Goal: Check status: Check status

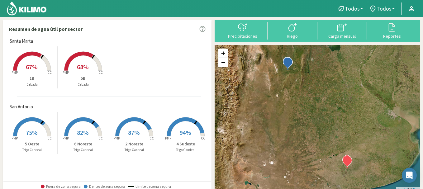
click at [33, 67] on span "67%" at bounding box center [32, 67] width 12 height 8
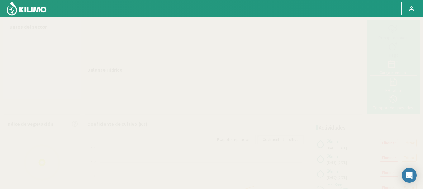
select select "1: Object"
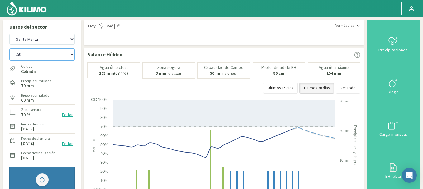
click at [37, 54] on select "1B 5B" at bounding box center [41, 54] width 65 height 12
select select "1: Object"
click at [9, 48] on select "1B 5B" at bounding box center [41, 54] width 65 height 12
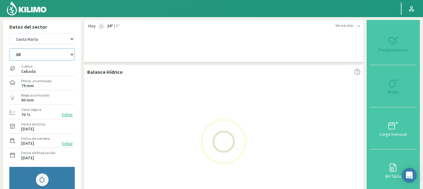
select select "3: Object"
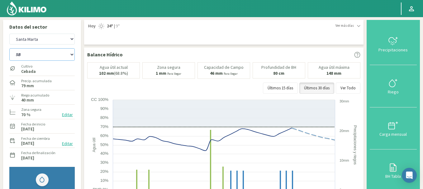
click at [37, 58] on select "1B 5B" at bounding box center [41, 54] width 65 height 12
click at [9, 48] on select "1B 5B" at bounding box center [41, 54] width 65 height 12
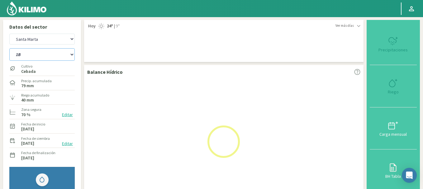
select select "3: Object"
select select "5: Object"
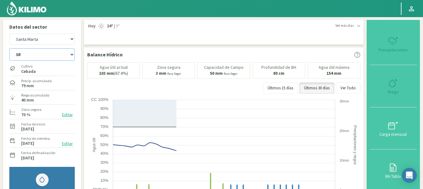
select select "4: Object"
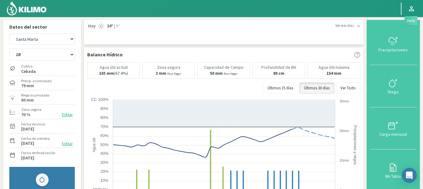
click at [411, 11] on icon at bounding box center [411, 8] width 5 height 5
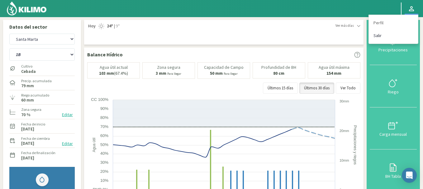
click at [380, 35] on link "Salir" at bounding box center [392, 35] width 49 height 13
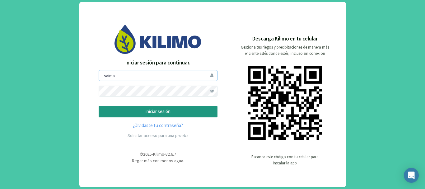
click at [144, 76] on input "saima" at bounding box center [158, 75] width 119 height 11
type input "sanpatricio"
click at [151, 111] on p "iniciar sesión" at bounding box center [158, 111] width 108 height 7
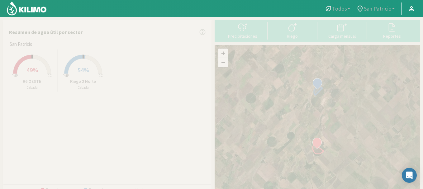
click at [91, 69] on rect at bounding box center [83, 74] width 50 height 50
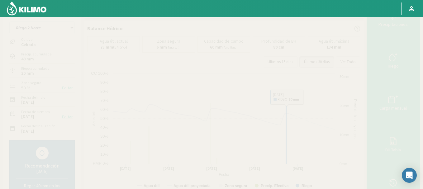
scroll to position [25, 0]
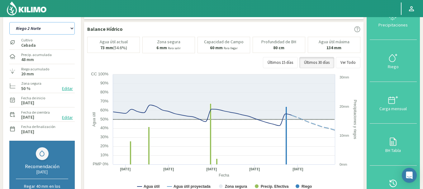
click at [35, 29] on select "R6 OESTE Riego 2 Norte" at bounding box center [41, 28] width 65 height 12
click at [9, 22] on select "R6 OESTE Riego 2 Norte" at bounding box center [41, 28] width 65 height 12
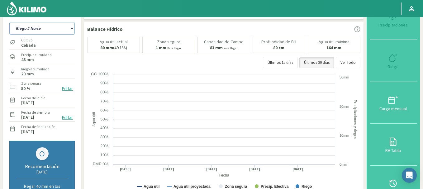
select select "2: Object"
